Goal: Task Accomplishment & Management: Use online tool/utility

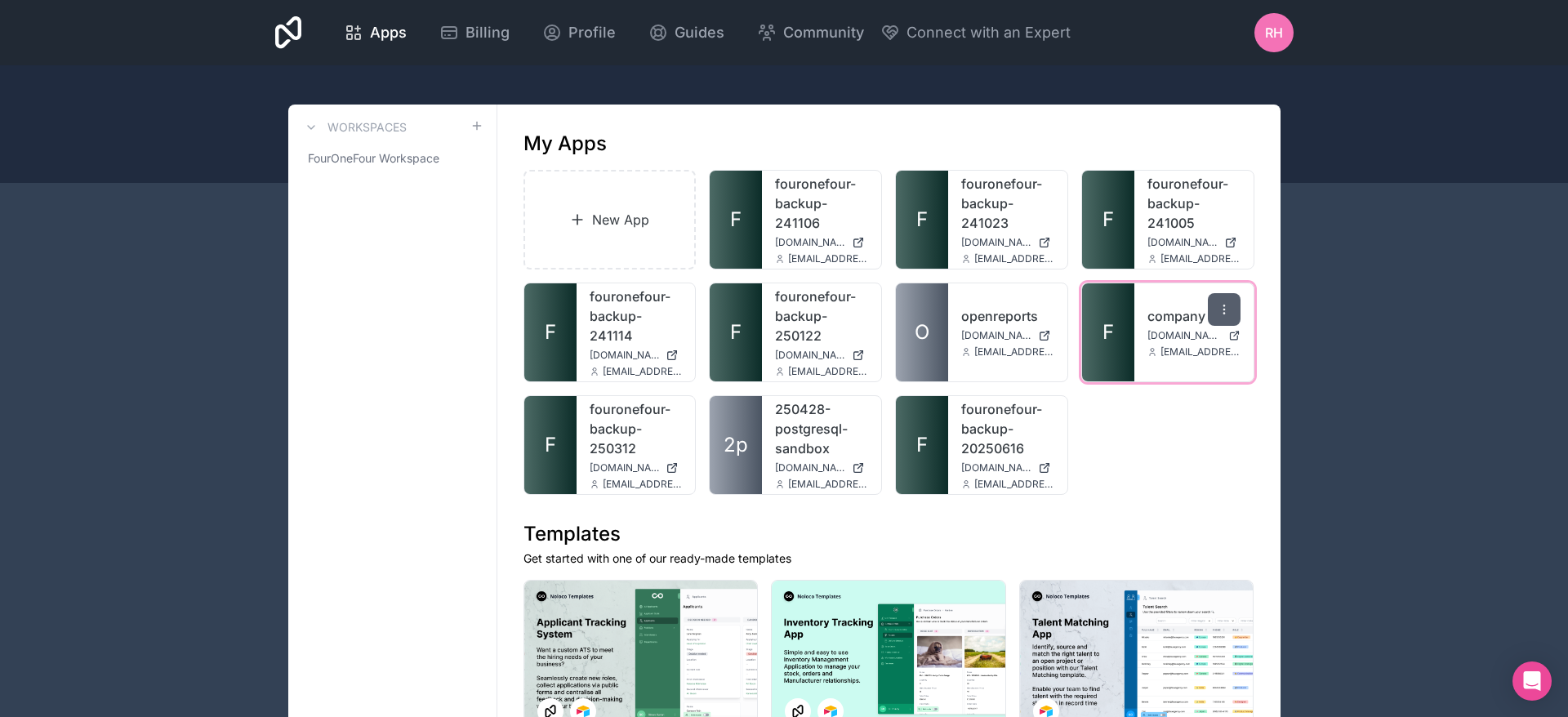
click at [1222, 311] on icon at bounding box center [1224, 309] width 13 height 13
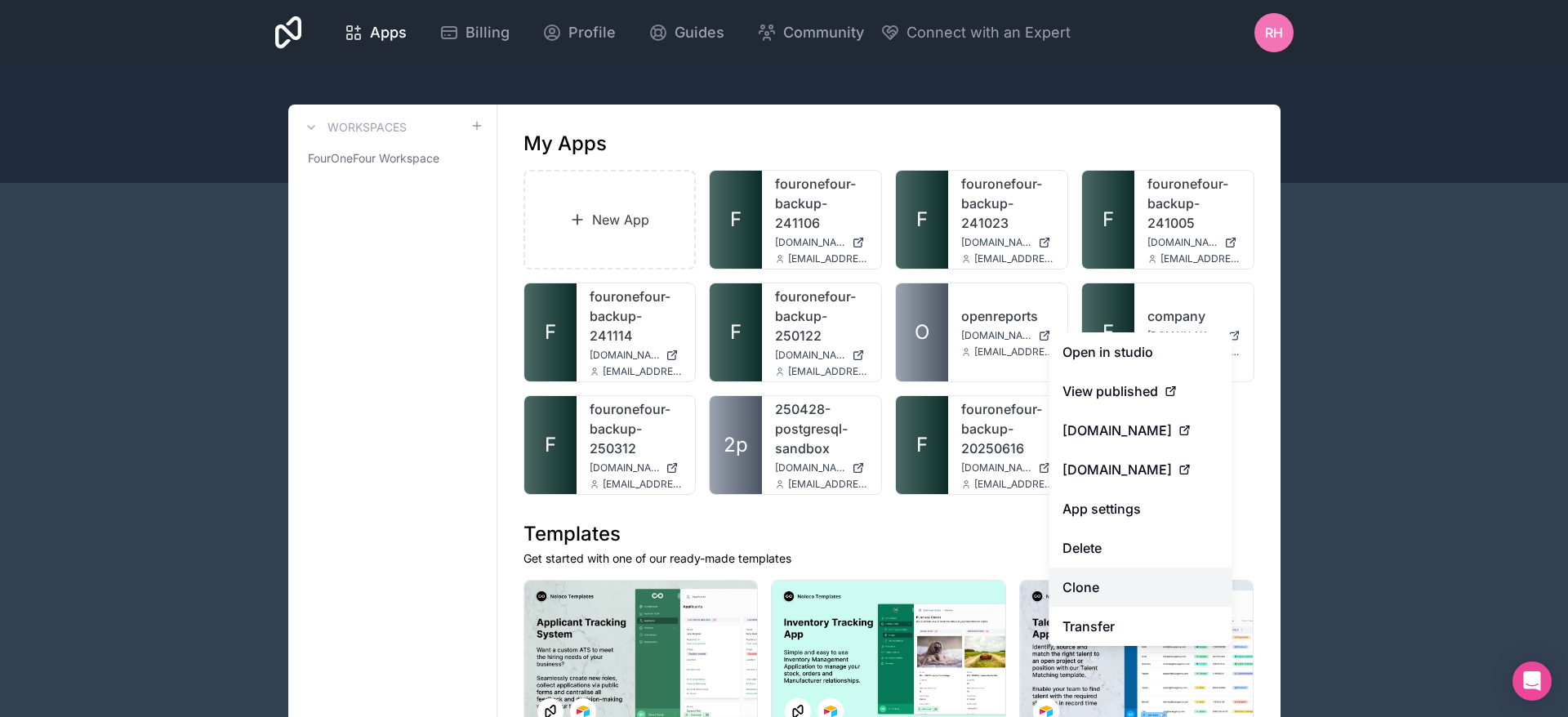
click at [1132, 589] on link "Clone" at bounding box center [1140, 586] width 183 height 39
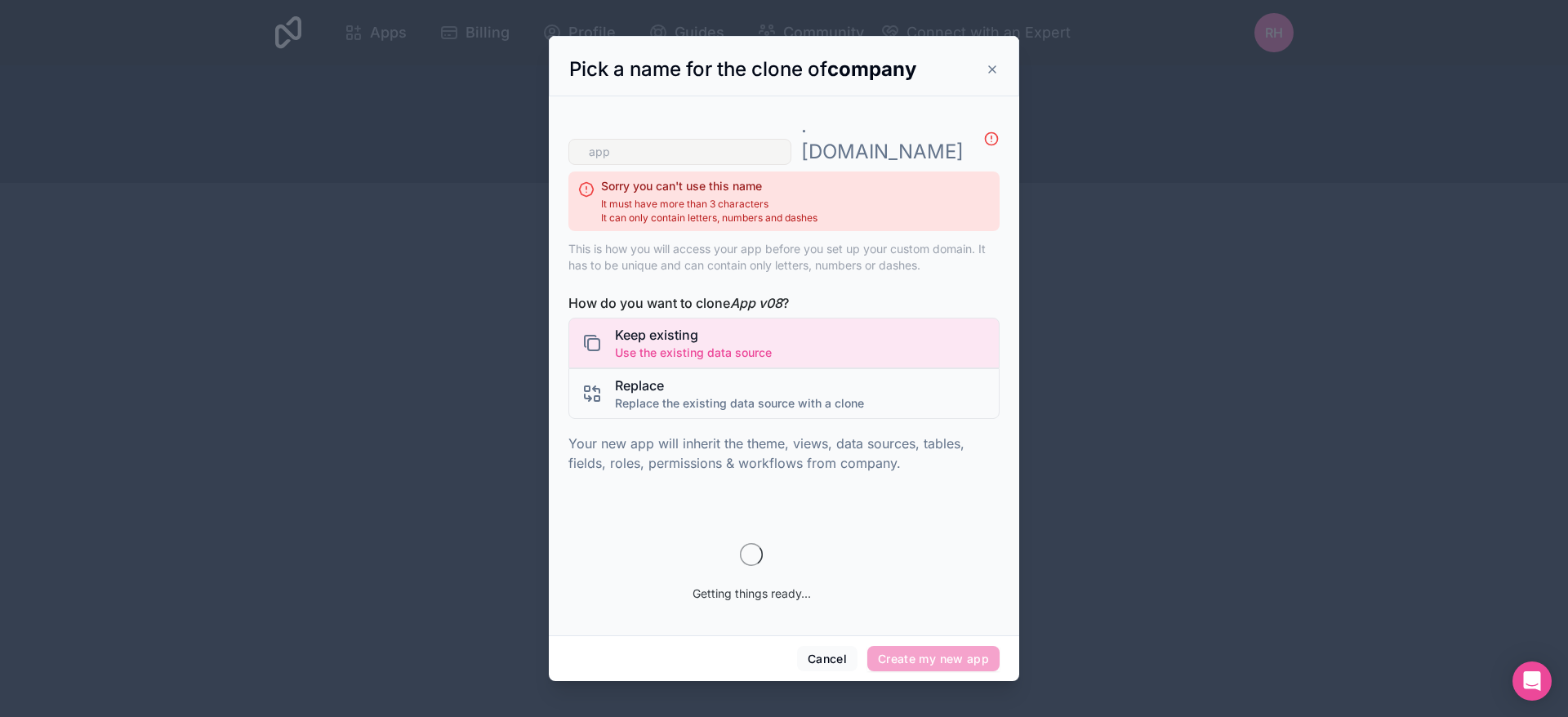
click at [811, 661] on button "Cancel" at bounding box center [827, 659] width 61 height 27
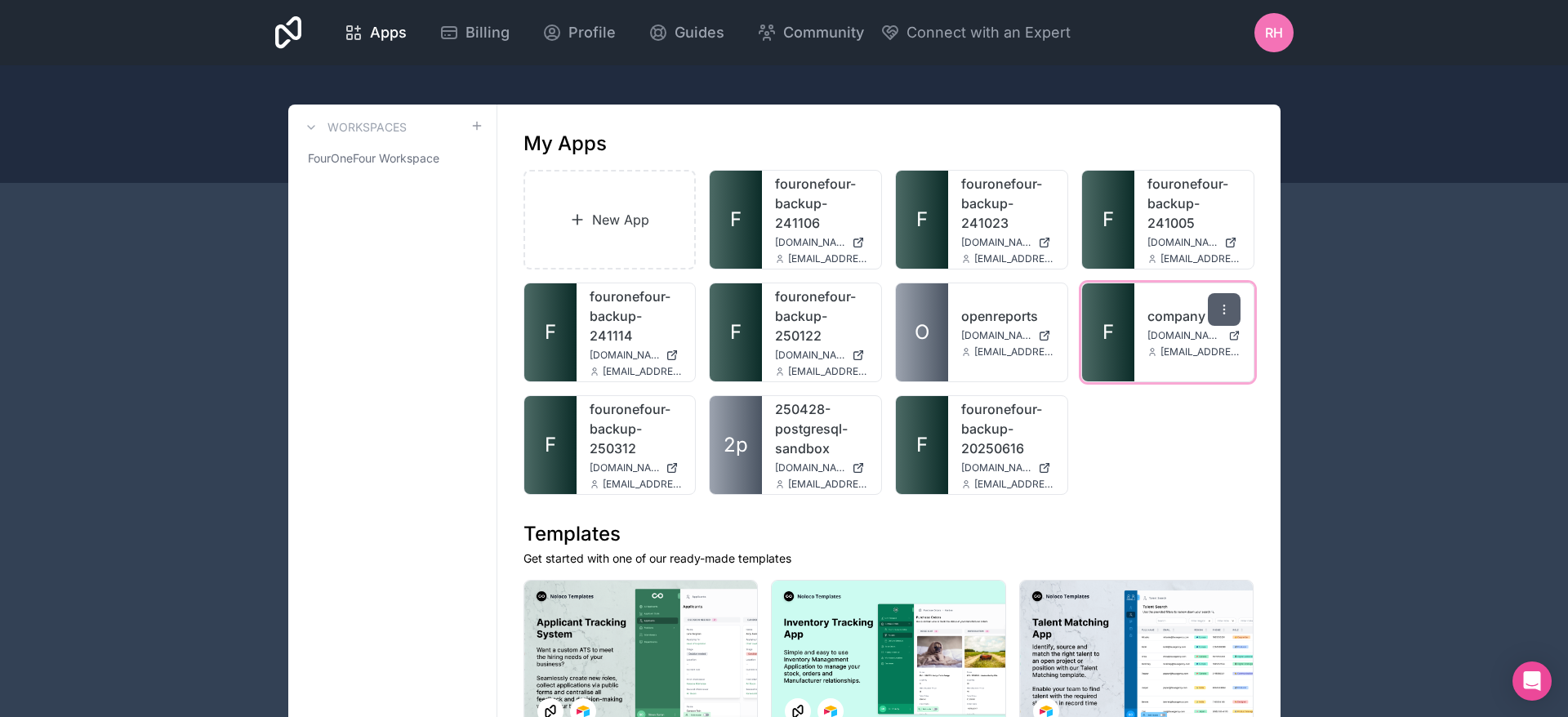
click at [1228, 303] on icon at bounding box center [1224, 309] width 13 height 13
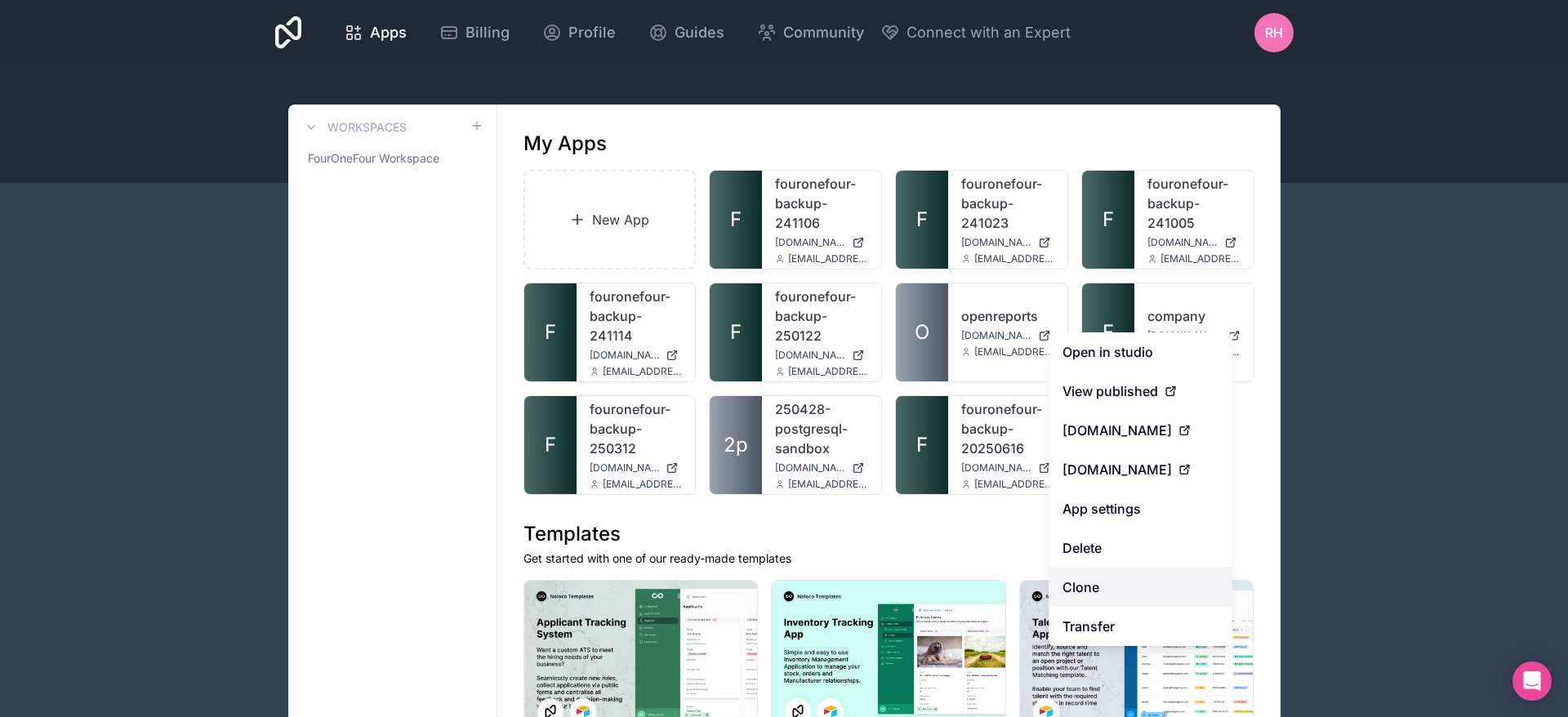
click at [1098, 580] on link "Clone" at bounding box center [1140, 586] width 183 height 39
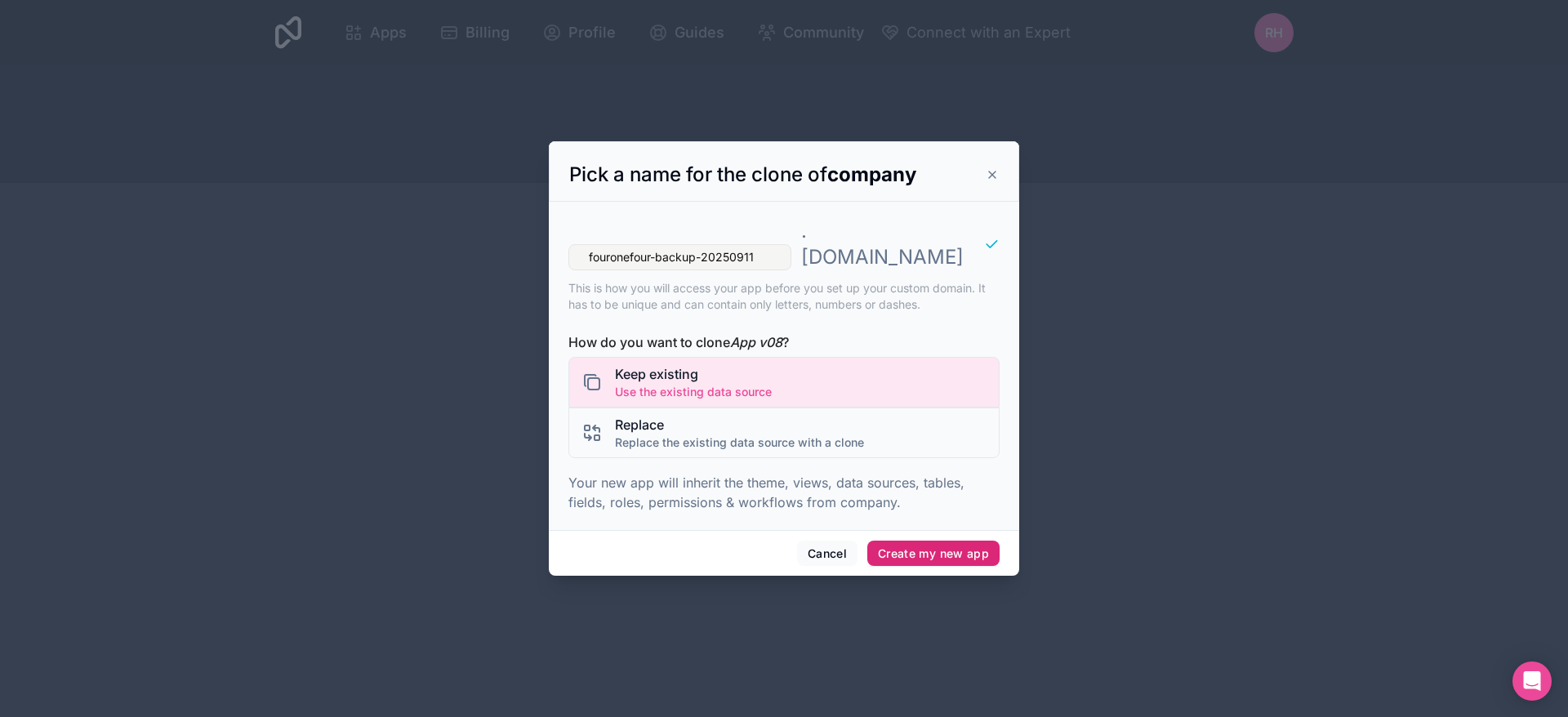
type input "fouronefour-backup-20250911"
click at [930, 544] on button "Create my new app" at bounding box center [932, 554] width 132 height 27
